Goal: Task Accomplishment & Management: Use online tool/utility

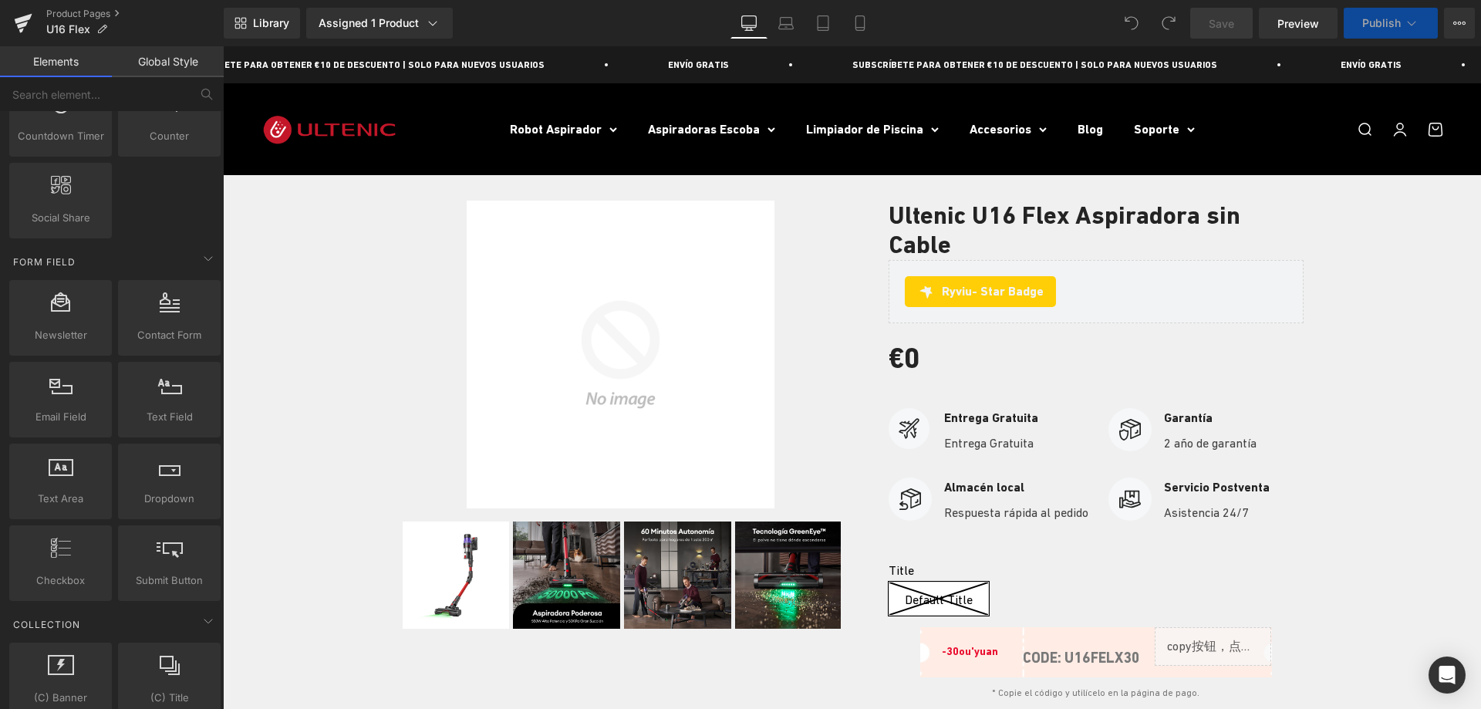
scroll to position [2804, 0]
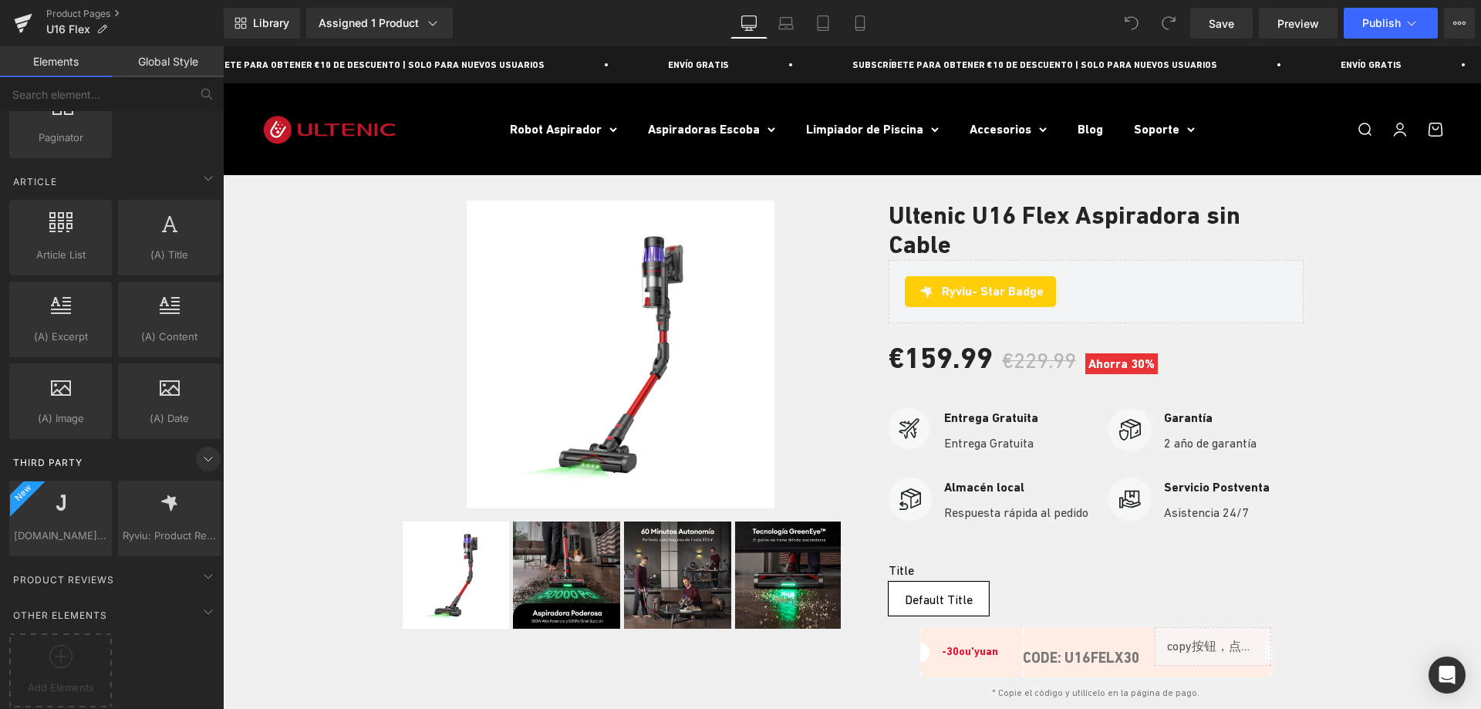
click at [199, 451] on icon at bounding box center [208, 459] width 19 height 19
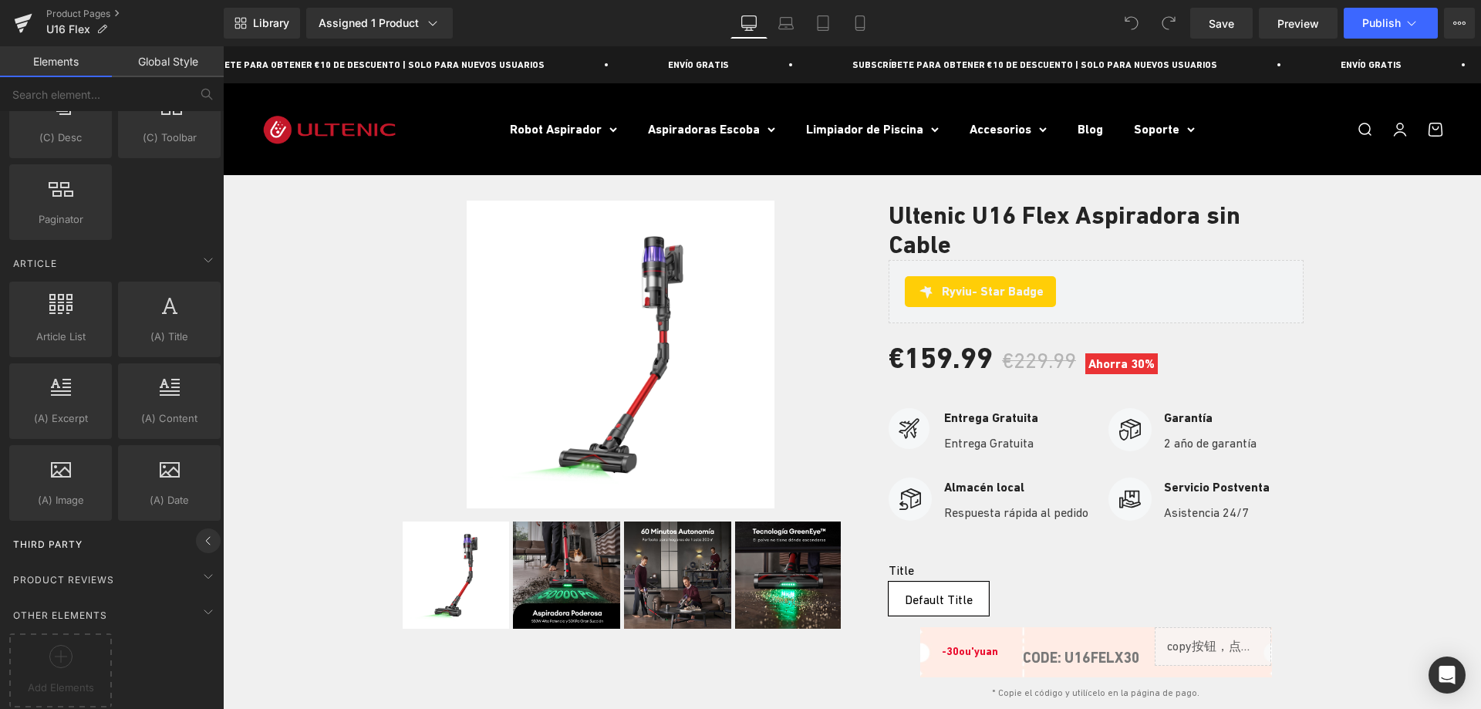
click at [202, 531] on icon at bounding box center [208, 540] width 19 height 19
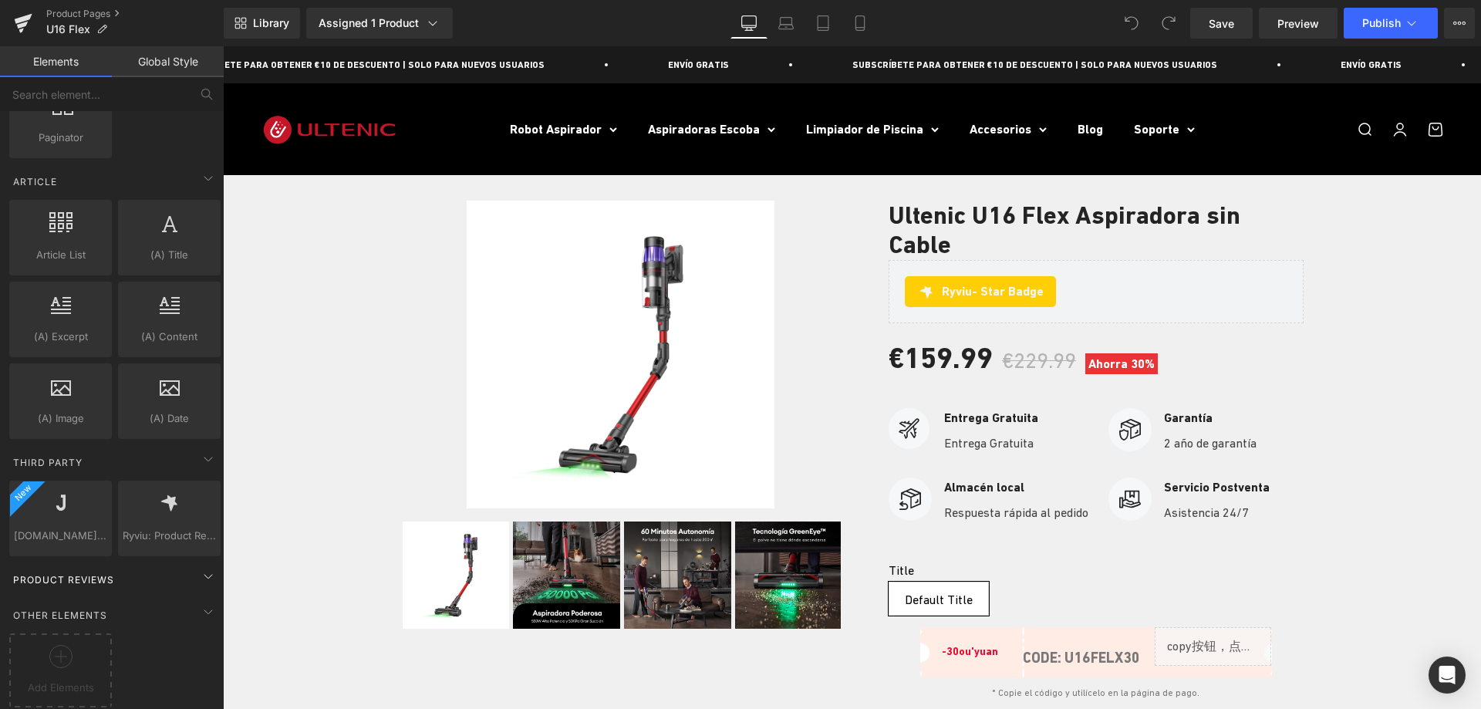
click at [103, 572] on span "Product Reviews" at bounding box center [64, 579] width 104 height 15
click at [61, 652] on icon at bounding box center [60, 656] width 23 height 23
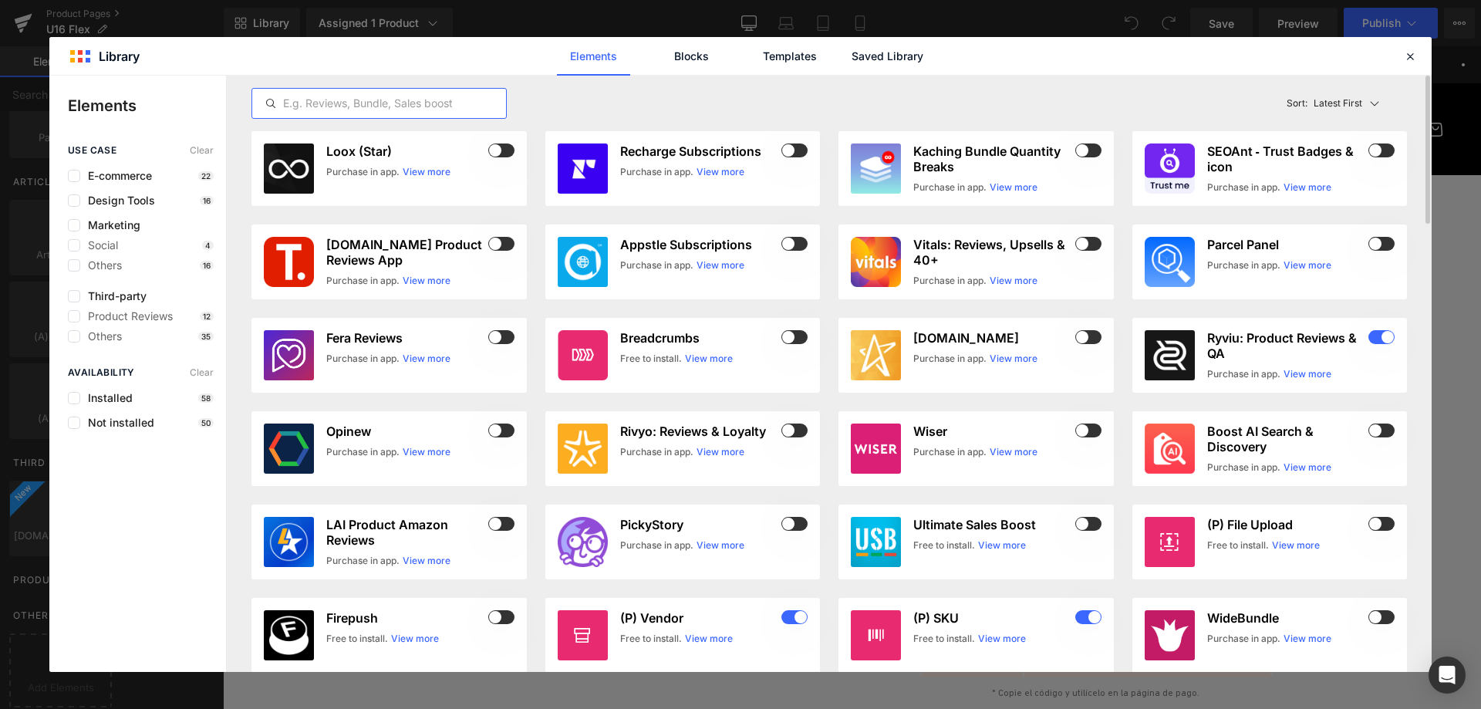
click at [301, 100] on input "text" at bounding box center [379, 103] width 254 height 19
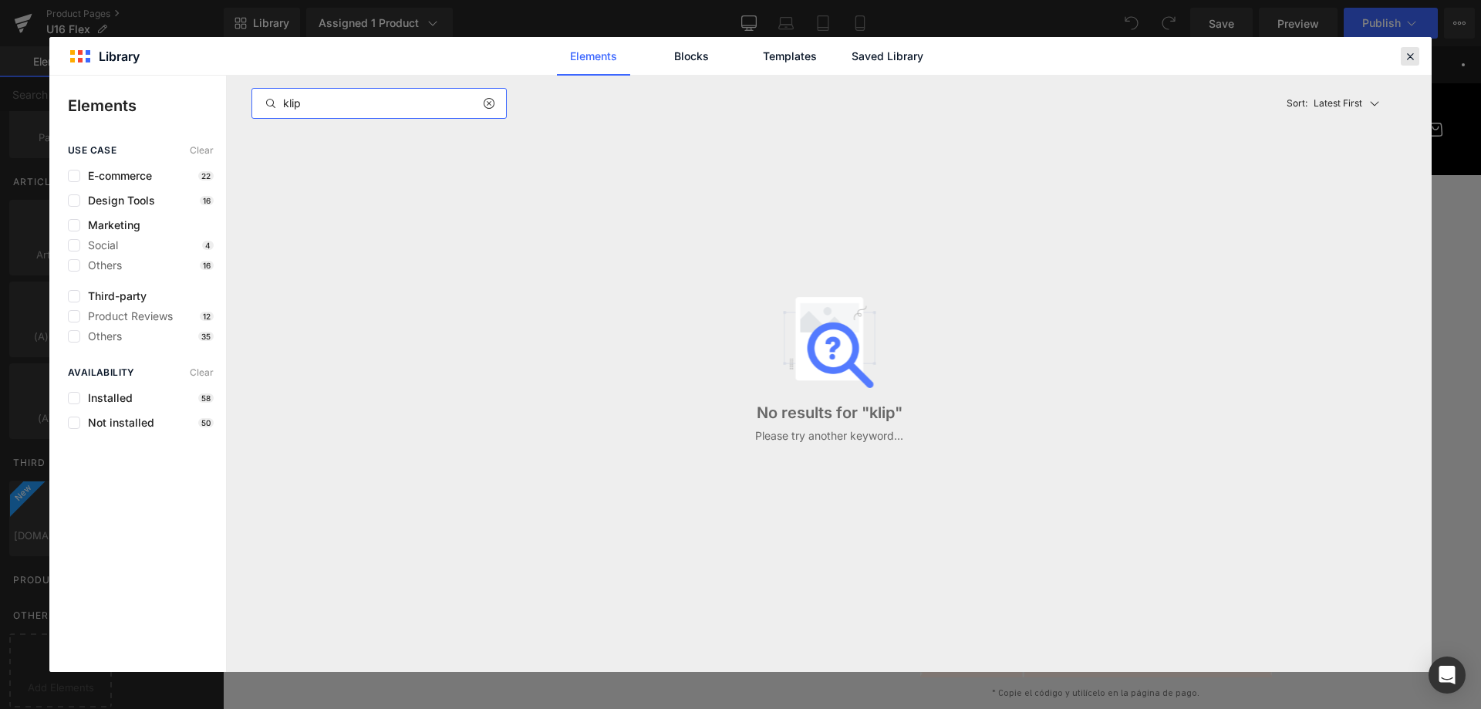
type input "klip"
click at [0, 0] on div at bounding box center [0, 0] width 0 height 0
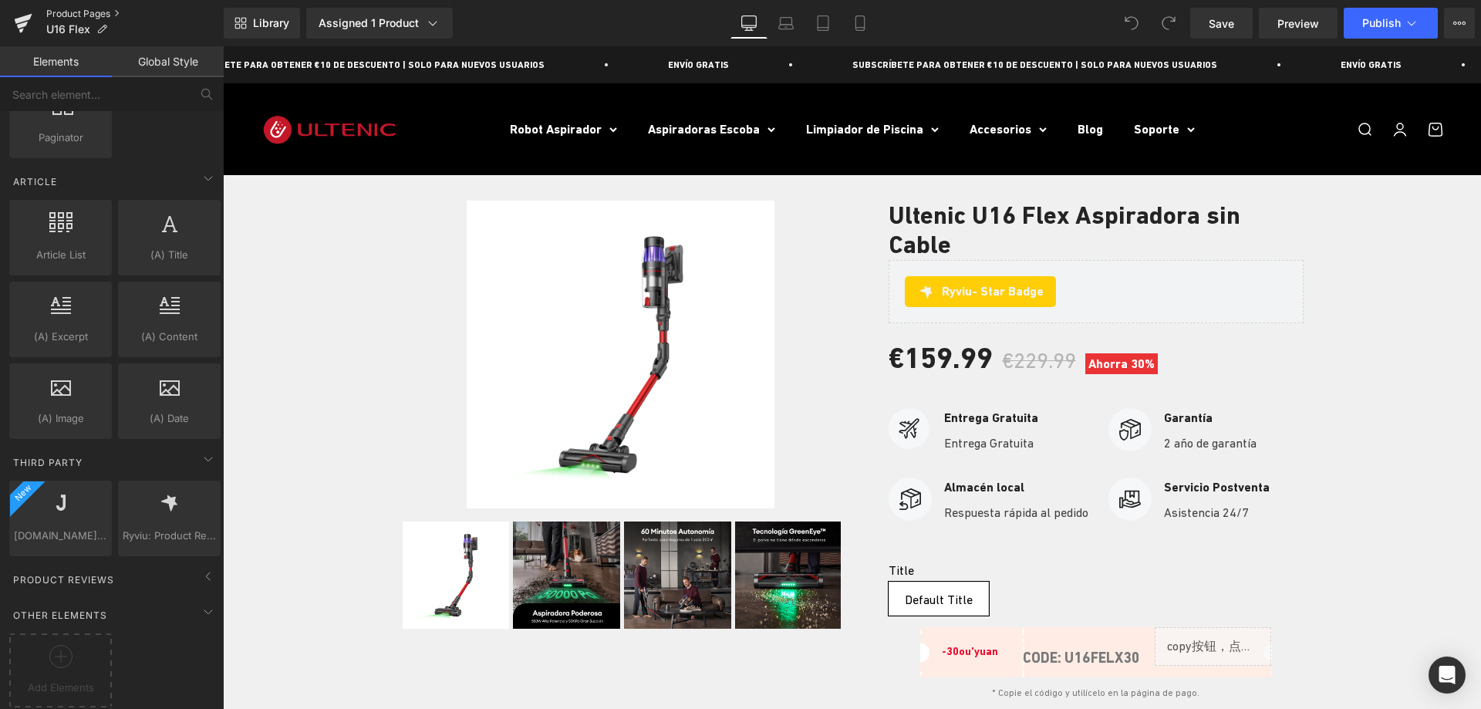
click at [59, 11] on link "Product Pages" at bounding box center [134, 14] width 177 height 12
